Goal: Transaction & Acquisition: Purchase product/service

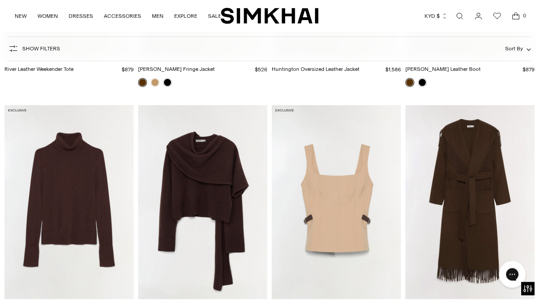
scroll to position [1213, 0]
click at [36, 239] on img "Fenwick Cashmere Turtleneck" at bounding box center [68, 202] width 129 height 194
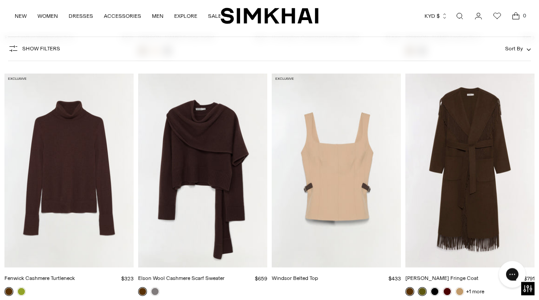
scroll to position [1236, 0]
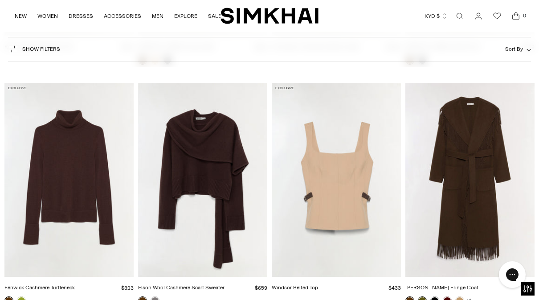
click at [481, 135] on img "Carrie Fringe Coat" at bounding box center [469, 180] width 129 height 194
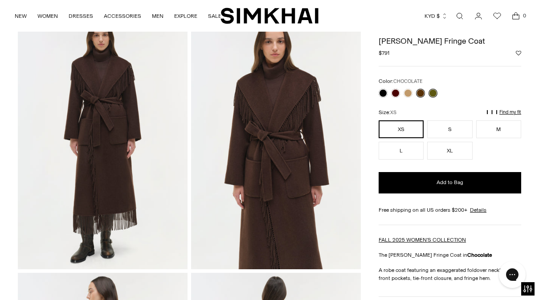
scroll to position [36, 0]
